Goal: Task Accomplishment & Management: Complete application form

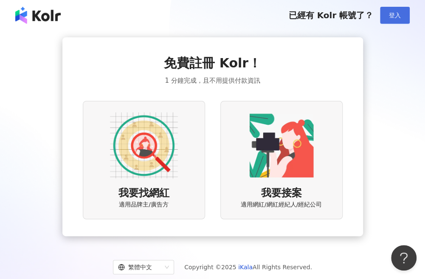
click at [398, 14] on span "登入" at bounding box center [395, 15] width 12 height 7
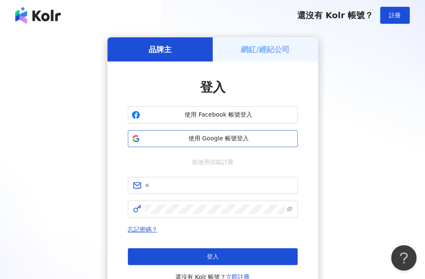
click at [151, 141] on span "使用 Google 帳號登入" at bounding box center [218, 138] width 150 height 8
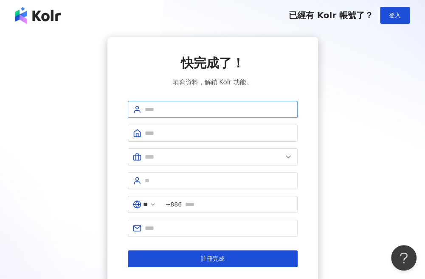
click at [158, 107] on input "text" at bounding box center [219, 109] width 148 height 9
type input "*****"
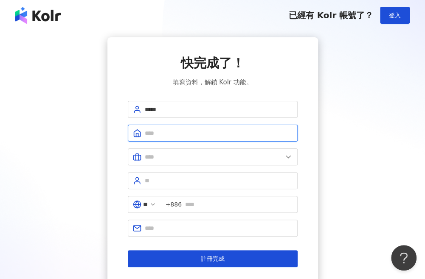
click at [182, 131] on input "text" at bounding box center [219, 133] width 148 height 9
type input "********"
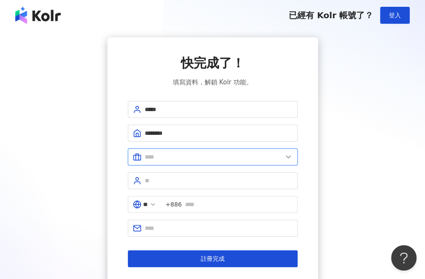
click at [176, 158] on input "text" at bounding box center [213, 156] width 137 height 9
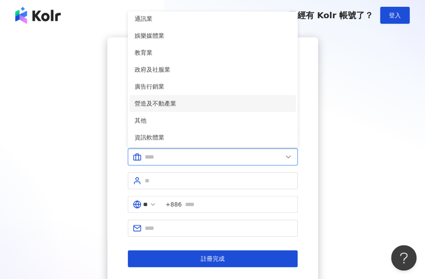
scroll to position [164, 0]
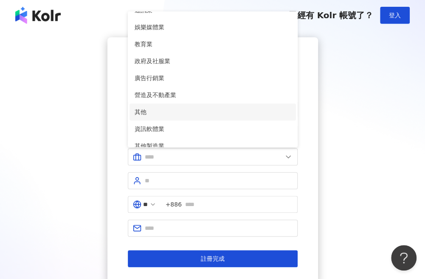
click at [177, 112] on span "其他" at bounding box center [212, 111] width 156 height 9
type input "**"
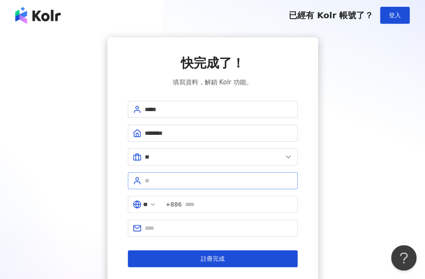
click at [176, 185] on span at bounding box center [213, 180] width 170 height 17
type input "**********"
click at [199, 201] on input "text" at bounding box center [238, 204] width 107 height 9
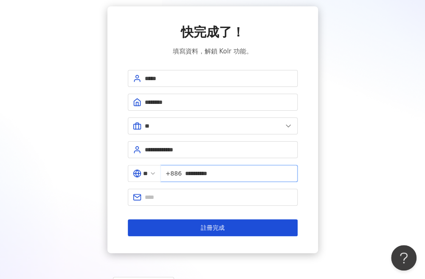
scroll to position [32, 0]
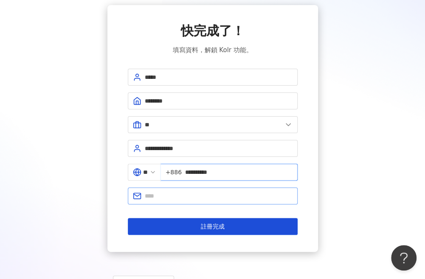
type input "**********"
click at [214, 196] on input "text" at bounding box center [219, 195] width 148 height 9
type input "**********"
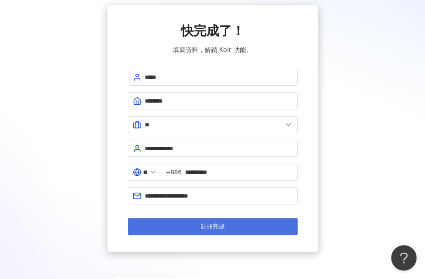
click at [200, 230] on button "註冊完成" at bounding box center [213, 226] width 170 height 17
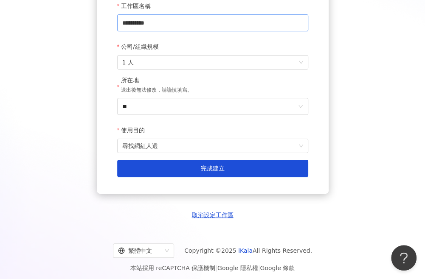
scroll to position [144, 0]
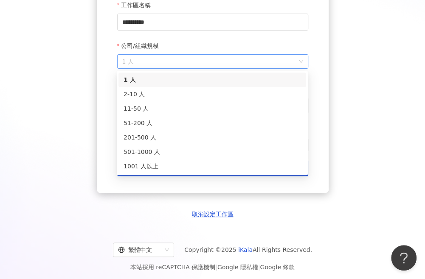
click at [225, 61] on span "1 人" at bounding box center [212, 62] width 181 height 14
click at [214, 96] on div "2-10 人" at bounding box center [211, 93] width 177 height 9
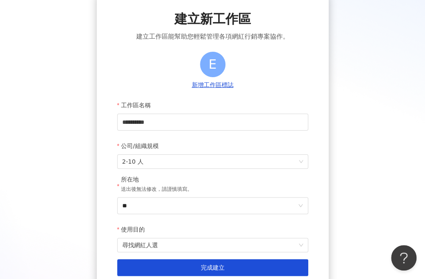
scroll to position [44, 0]
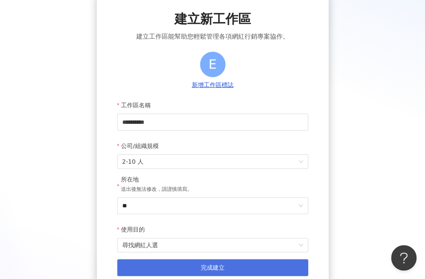
click at [158, 271] on button "完成建立" at bounding box center [212, 267] width 191 height 17
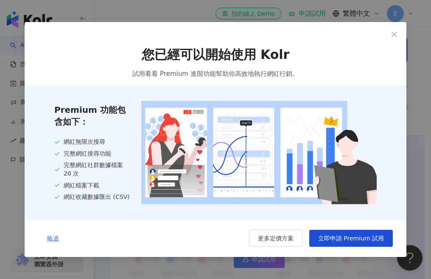
click at [52, 242] on span "略過" at bounding box center [53, 238] width 12 height 7
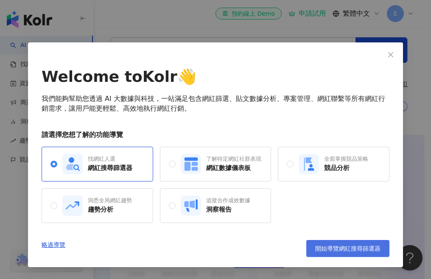
click at [324, 249] on span "開始導覽網紅搜尋篩選器" at bounding box center [347, 248] width 65 height 7
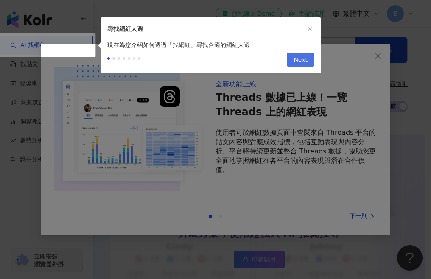
click at [299, 60] on span "Next" at bounding box center [301, 60] width 14 height 14
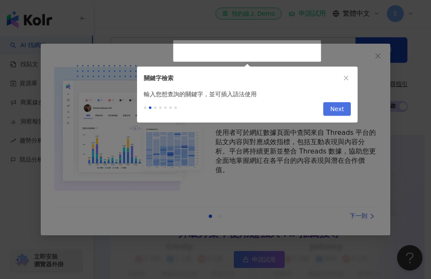
type input "*********"
click at [333, 111] on span "Next" at bounding box center [337, 110] width 14 height 14
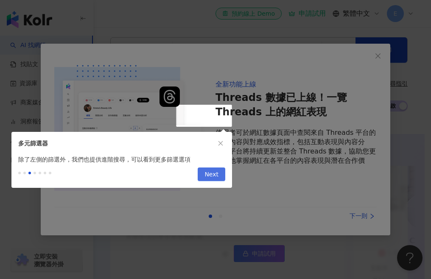
click at [216, 175] on span "Next" at bounding box center [211, 175] width 14 height 14
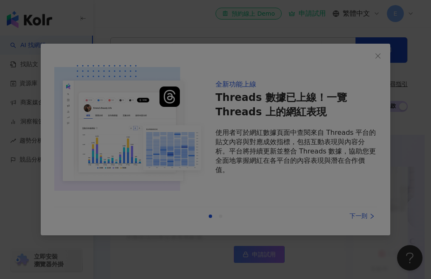
click at [362, 62] on div at bounding box center [215, 139] width 431 height 279
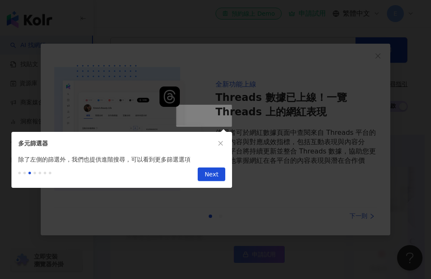
click at [377, 55] on div at bounding box center [215, 139] width 431 height 279
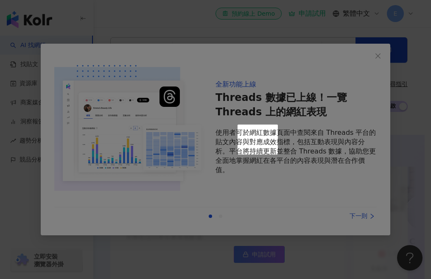
scroll to position [623, 0]
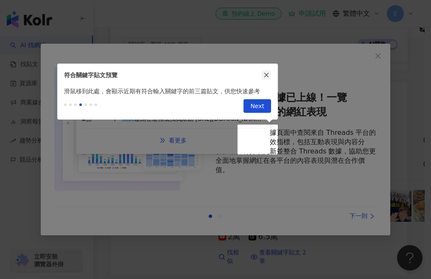
click at [266, 75] on icon "close" at bounding box center [266, 75] width 5 height 5
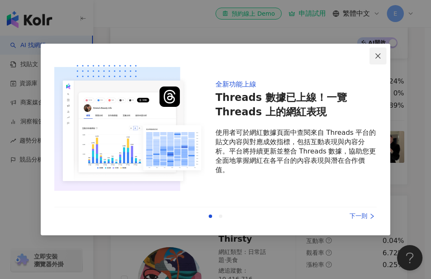
click at [378, 56] on icon "close" at bounding box center [377, 55] width 5 height 5
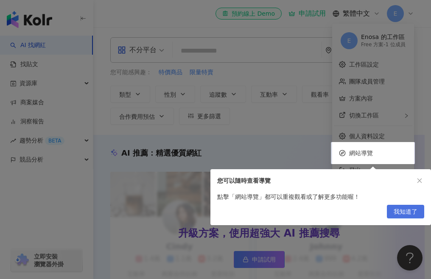
click at [405, 207] on span "我知道了" at bounding box center [406, 212] width 24 height 14
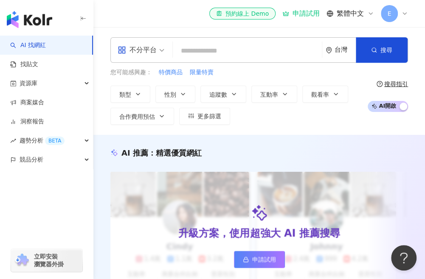
click at [398, 13] on div "E" at bounding box center [393, 13] width 27 height 17
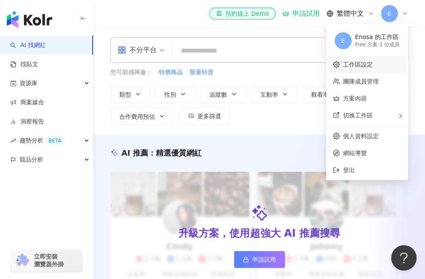
click at [372, 68] on link "工作區設定" at bounding box center [358, 64] width 30 height 7
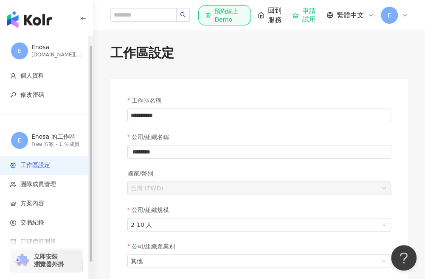
scroll to position [28, 0]
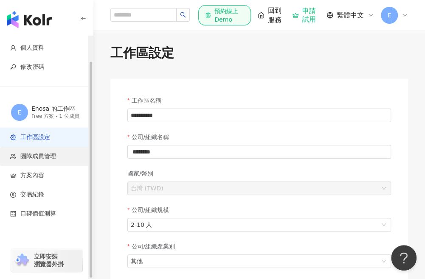
click at [55, 153] on span "團隊成員管理" at bounding box center [38, 156] width 36 height 8
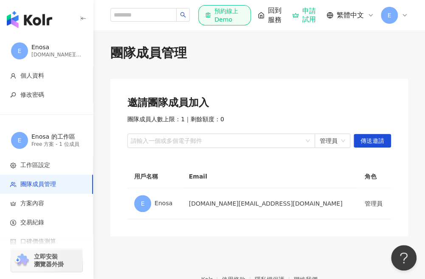
click at [307, 16] on div "申請試用" at bounding box center [306, 15] width 28 height 17
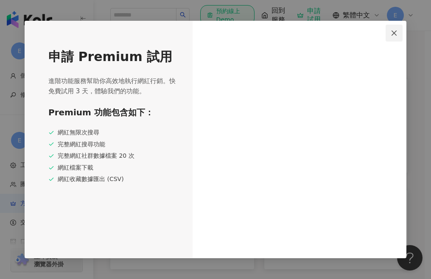
click at [392, 34] on icon "close" at bounding box center [394, 33] width 7 height 7
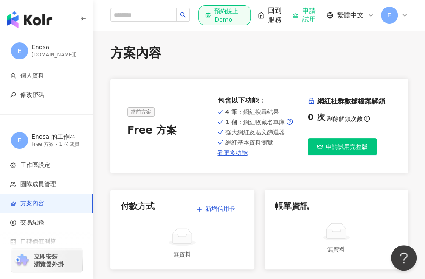
click at [390, 14] on span "E" at bounding box center [389, 15] width 4 height 9
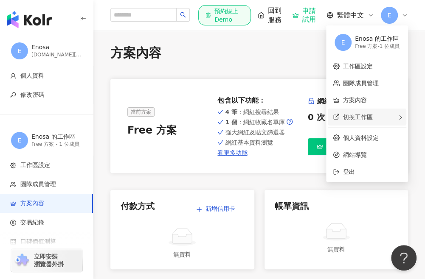
click at [355, 120] on span "切換工作區" at bounding box center [358, 117] width 30 height 7
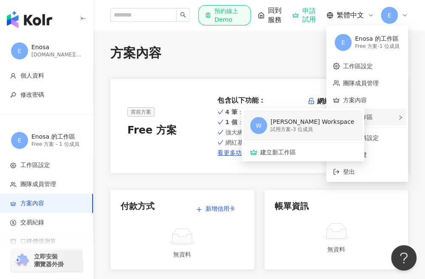
click at [289, 126] on div "試用方案 - 3 位成員" at bounding box center [312, 129] width 84 height 7
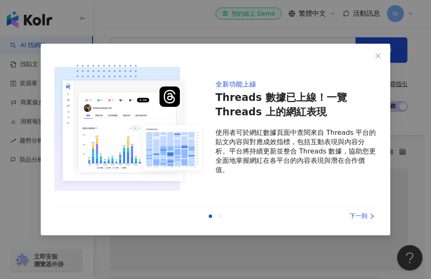
click at [356, 214] on div "下一則" at bounding box center [345, 216] width 64 height 9
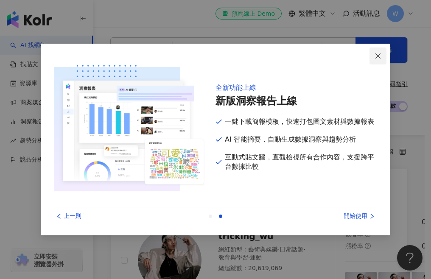
click at [379, 56] on icon "close" at bounding box center [377, 55] width 5 height 5
